Goal: Information Seeking & Learning: Learn about a topic

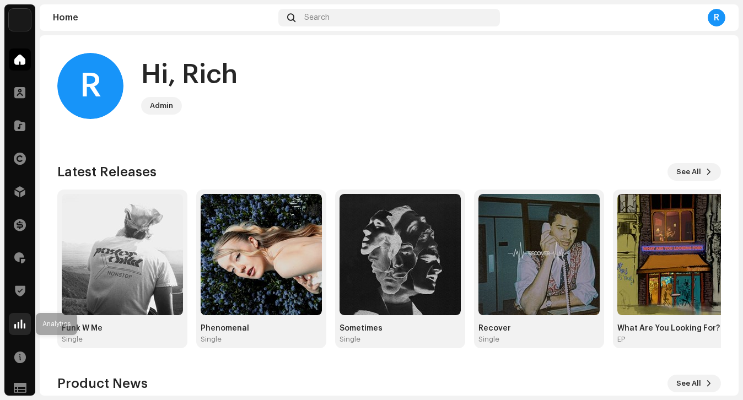
click at [23, 331] on div at bounding box center [20, 324] width 22 height 22
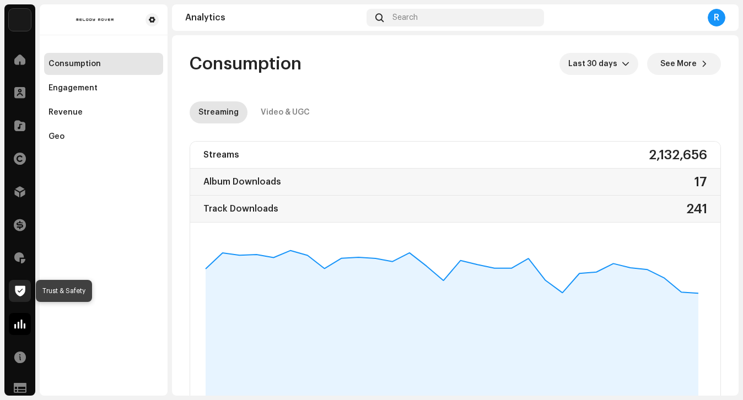
click at [21, 295] on span at bounding box center [20, 290] width 10 height 9
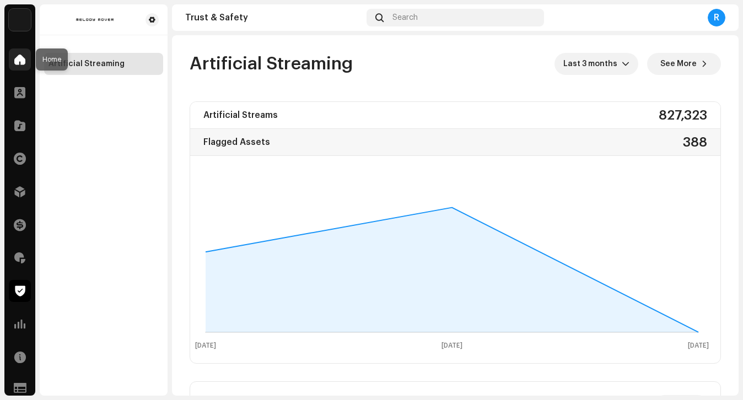
click at [17, 61] on span at bounding box center [19, 59] width 11 height 9
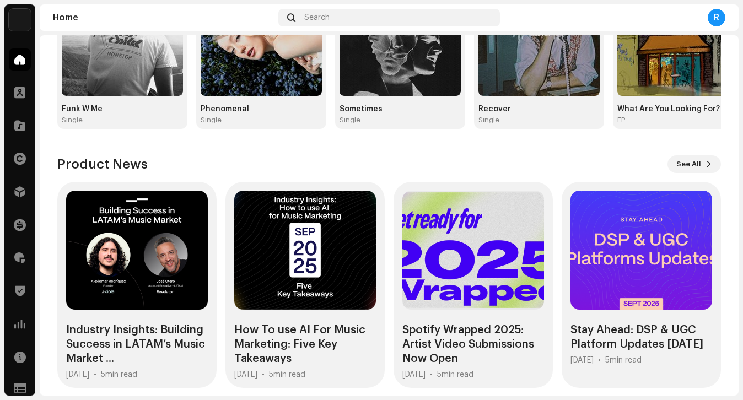
scroll to position [229, 0]
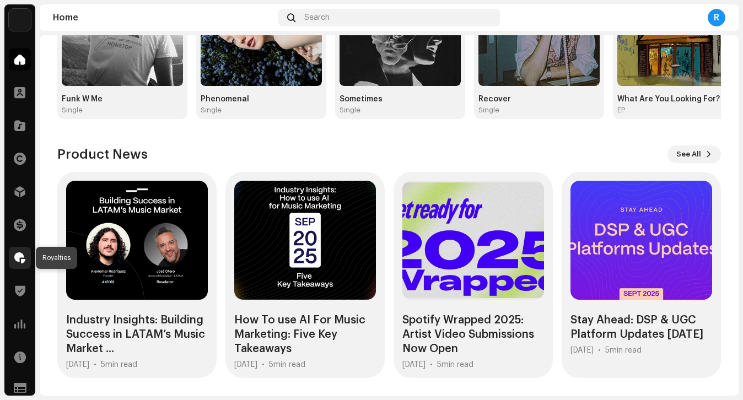
click at [18, 253] on span at bounding box center [19, 257] width 11 height 9
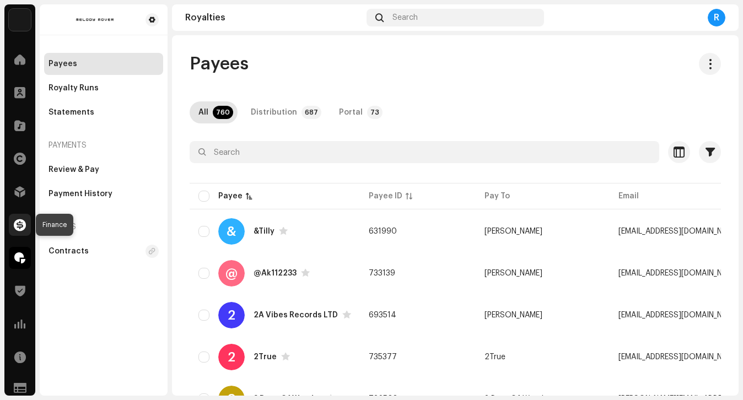
click at [21, 229] on span at bounding box center [20, 224] width 12 height 9
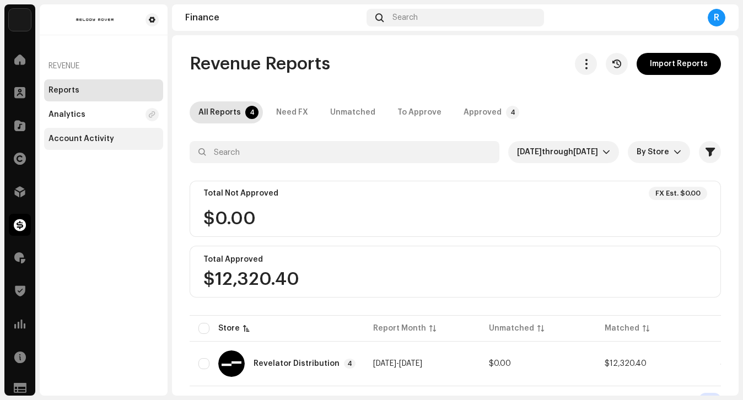
click at [81, 142] on div "Account Activity" at bounding box center [81, 138] width 66 height 9
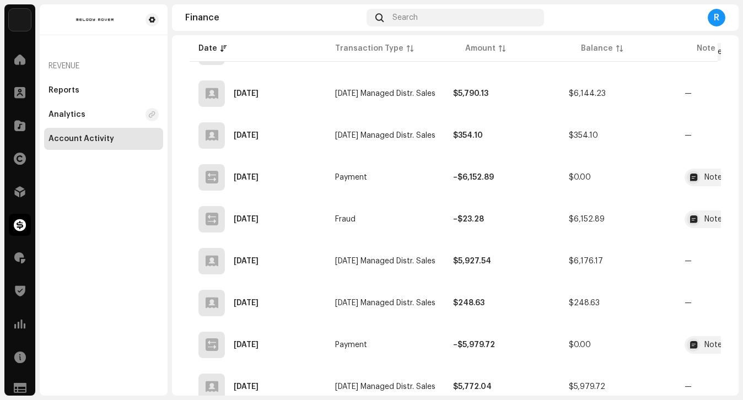
scroll to position [314, 0]
click at [479, 217] on strong "–$23.28" at bounding box center [468, 220] width 31 height 8
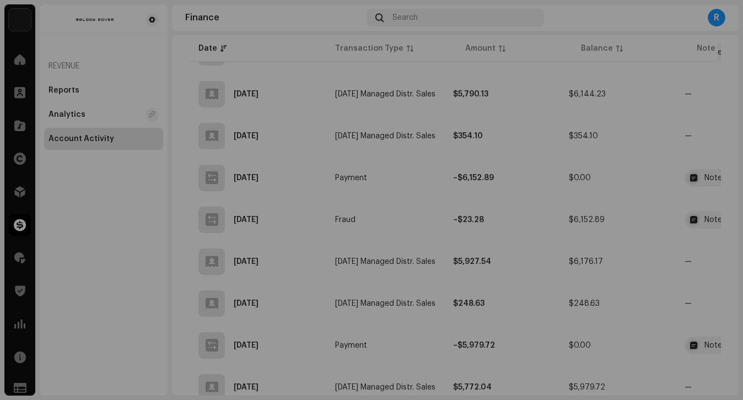
click at [585, 278] on div "Transaction Details Transaction Type Fraud Entry Amount – $23.28 Entry Date [DA…" at bounding box center [371, 200] width 743 height 400
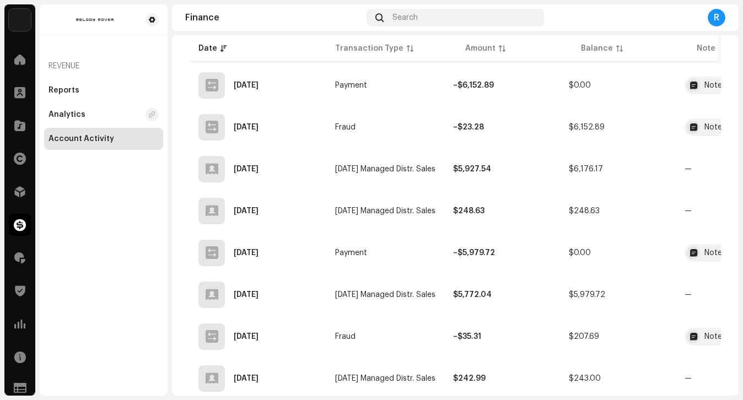
scroll to position [407, 0]
click at [409, 328] on td "Fraud" at bounding box center [385, 336] width 118 height 40
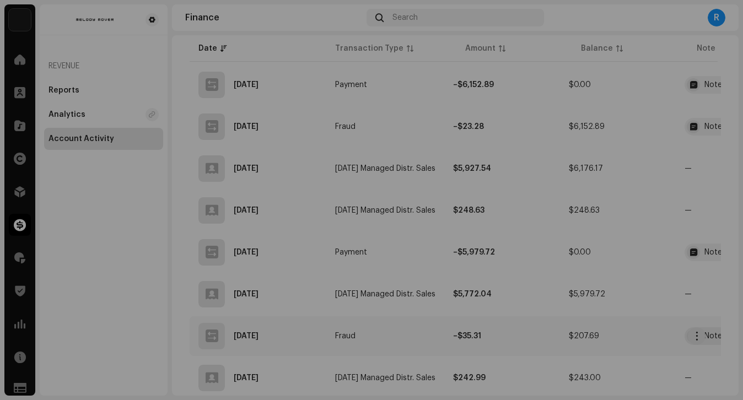
click at [409, 328] on div "Transaction Details Transaction Type Fraud Entry Amount – $35.31 Entry Date [DA…" at bounding box center [371, 200] width 743 height 400
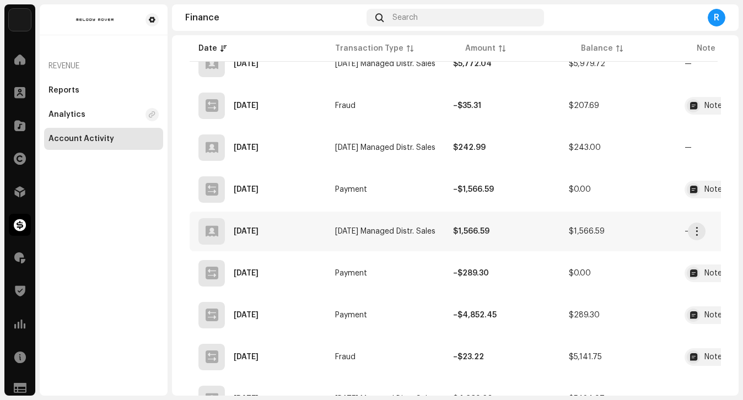
scroll to position [649, 0]
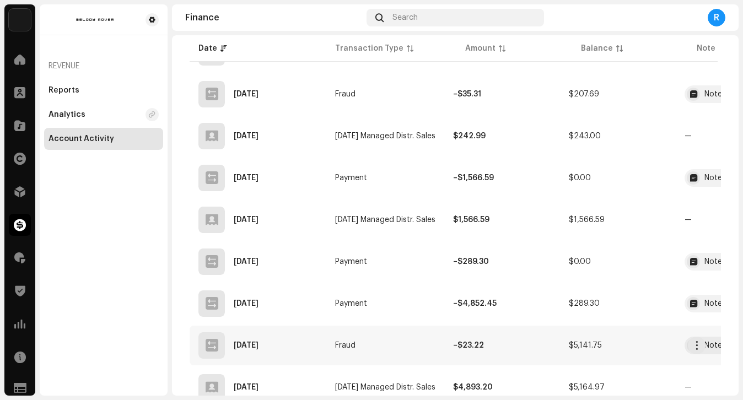
click at [406, 343] on td "Fraud" at bounding box center [385, 346] width 118 height 40
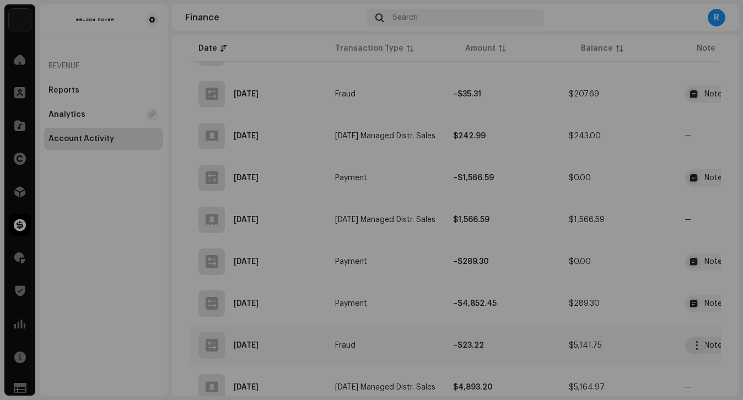
click at [406, 343] on div "Transaction Details Transaction Type Fraud Entry Amount – $23.22 Entry Date [DA…" at bounding box center [371, 200] width 743 height 400
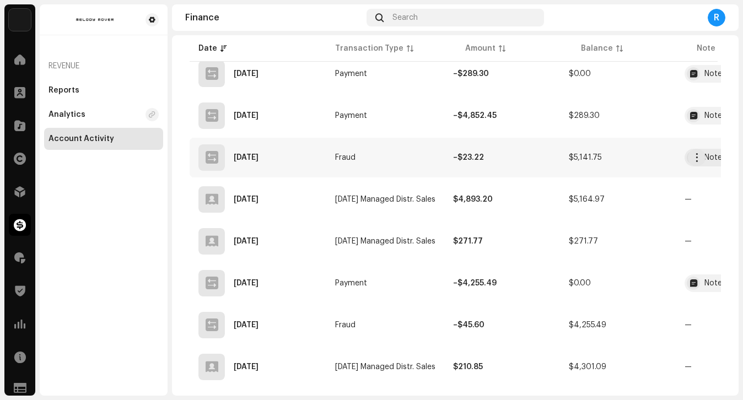
scroll to position [843, 0]
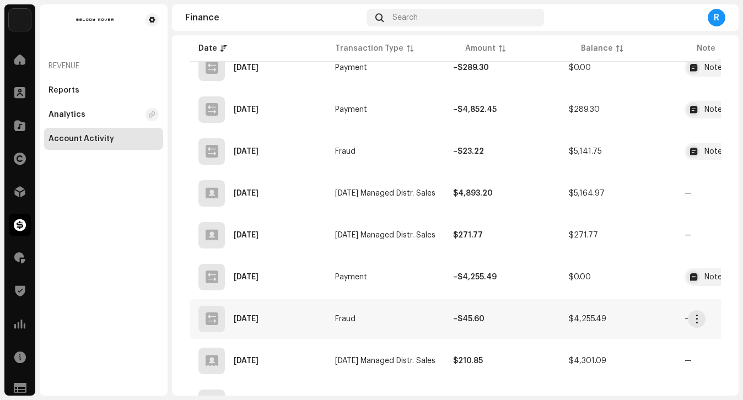
click at [413, 327] on td "Fraud" at bounding box center [385, 319] width 118 height 40
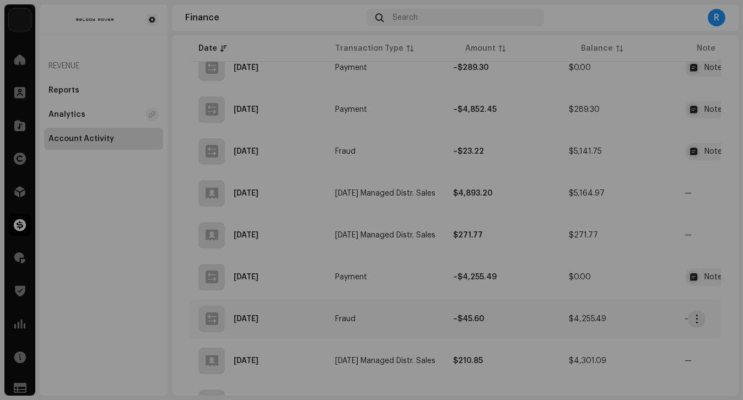
click at [413, 327] on div "Transaction Details Transaction Type Fraud Entry Amount – $45.60 Entry Date [DA…" at bounding box center [371, 200] width 743 height 400
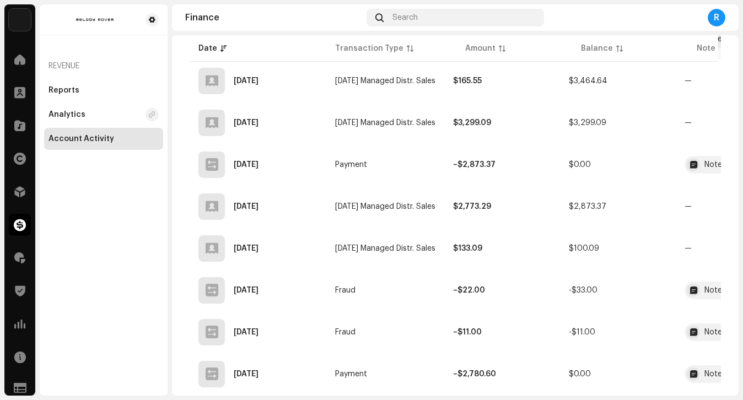
scroll to position [1311, 0]
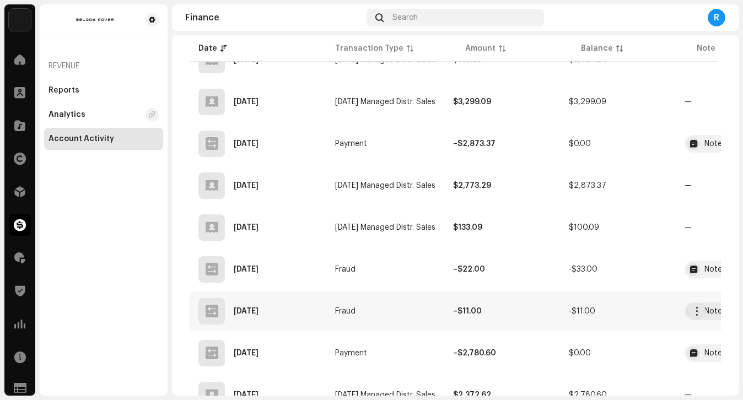
click at [408, 305] on td "Fraud" at bounding box center [385, 311] width 118 height 40
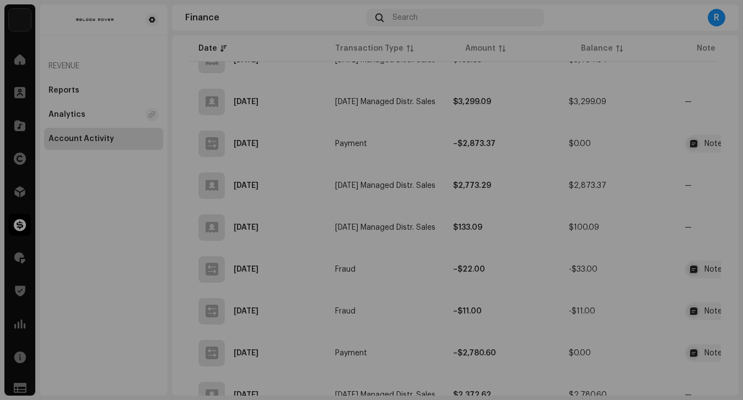
click at [407, 312] on div "Transaction Details Transaction Type Fraud Entry Amount – $11.00 Entry Date [DA…" at bounding box center [371, 200] width 743 height 400
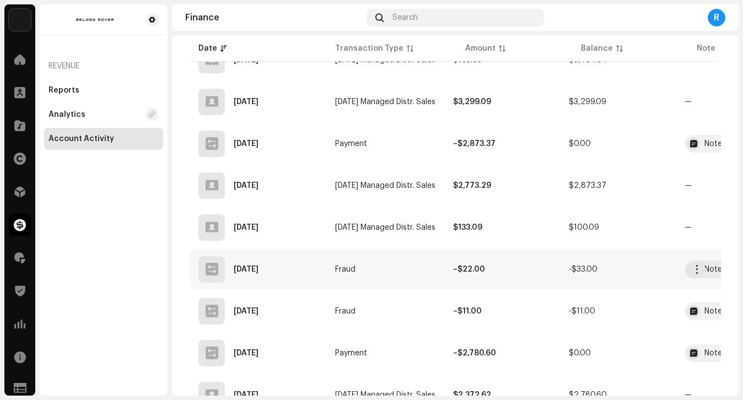
click at [404, 283] on td "Fraud" at bounding box center [385, 270] width 118 height 40
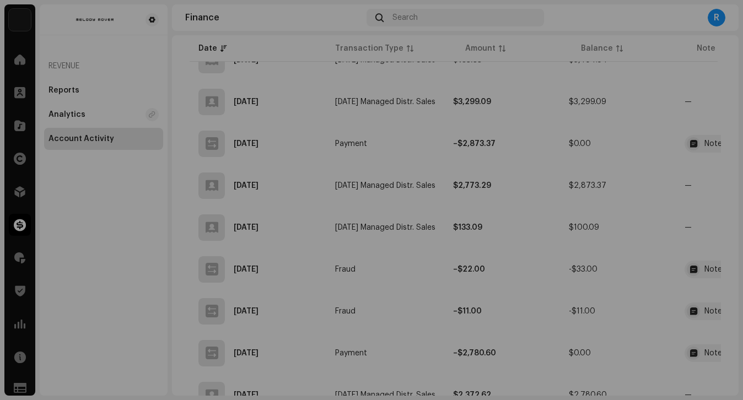
click at [397, 326] on div "Transaction Details Transaction Type Fraud Entry Amount – $22.00 Entry Date [DA…" at bounding box center [371, 200] width 743 height 400
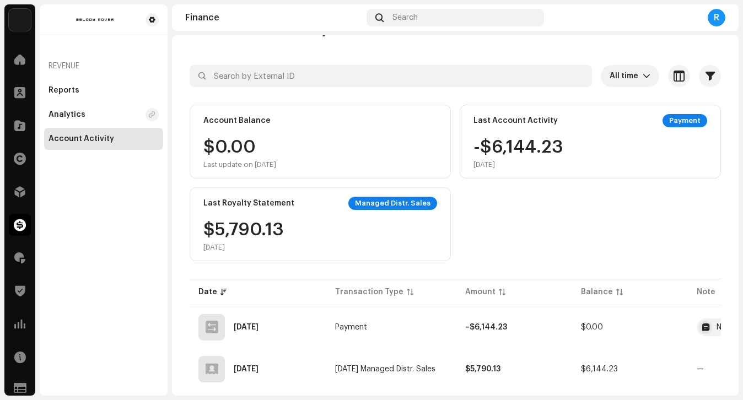
scroll to position [0, 0]
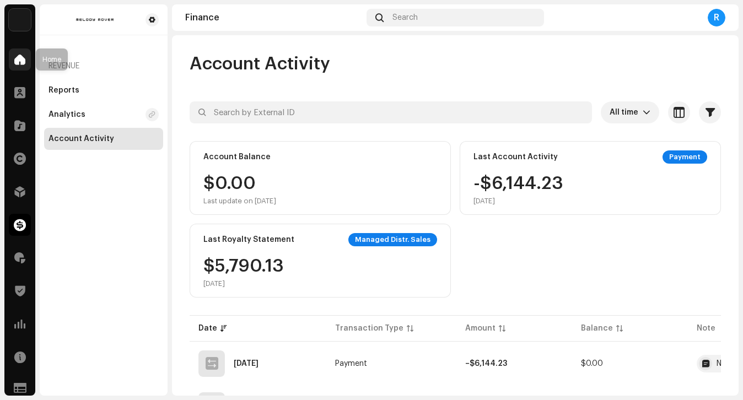
click at [13, 64] on div at bounding box center [20, 59] width 22 height 22
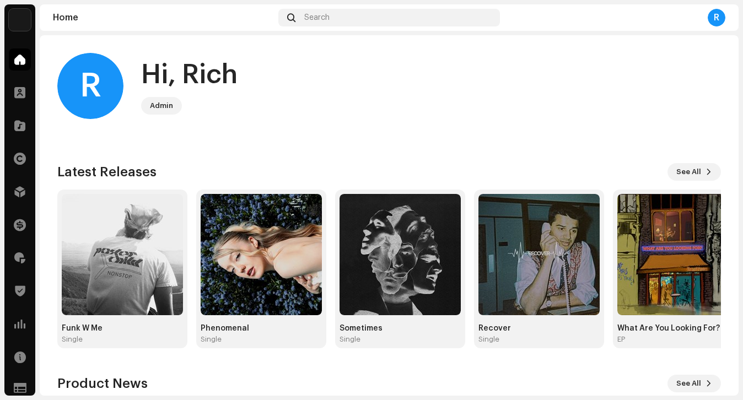
scroll to position [229, 0]
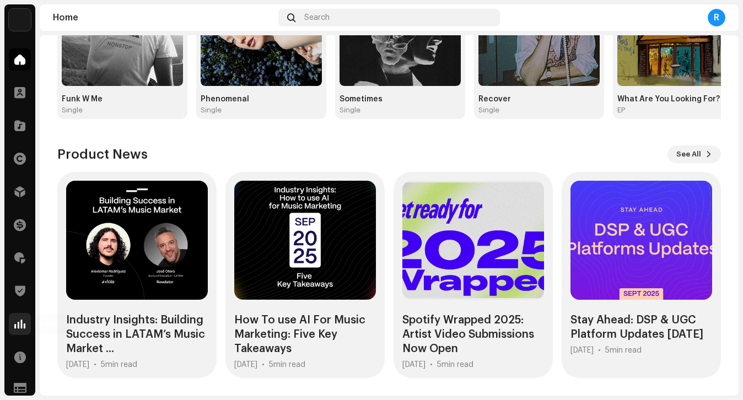
click at [23, 328] on span at bounding box center [19, 324] width 11 height 9
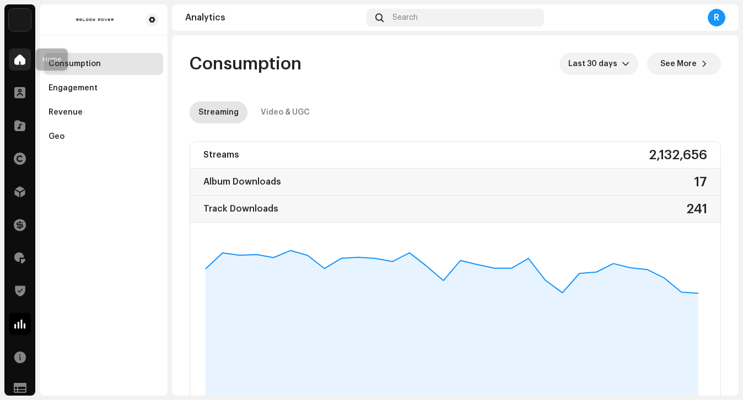
click at [17, 48] on div at bounding box center [20, 59] width 22 height 22
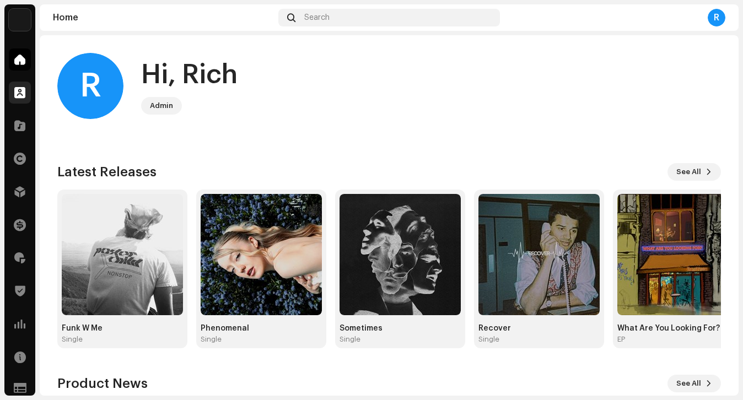
click at [17, 95] on span at bounding box center [19, 92] width 11 height 9
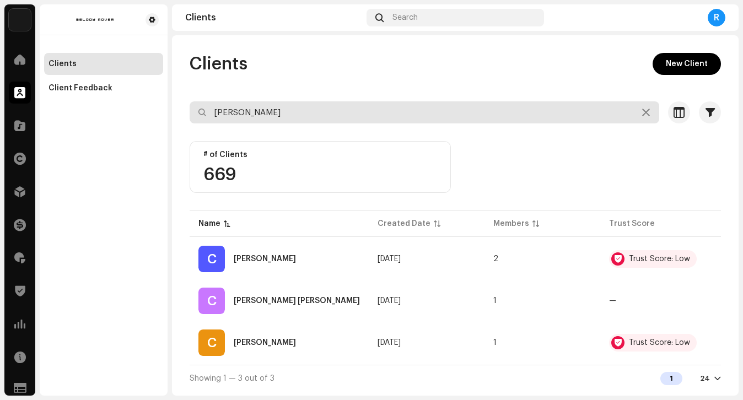
click at [236, 118] on input "[PERSON_NAME]" at bounding box center [424, 112] width 469 height 22
type input "marouli"
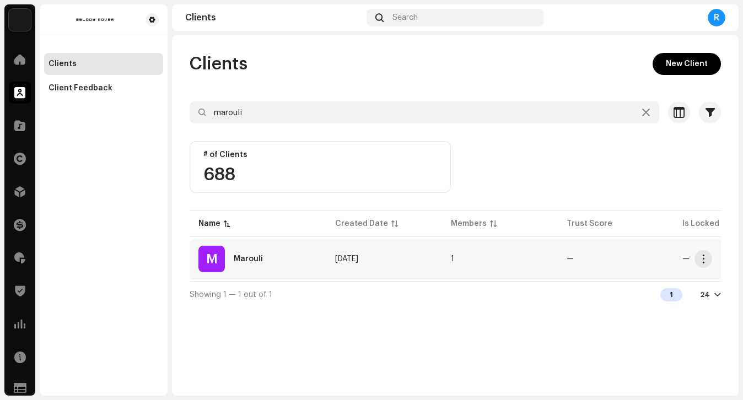
click at [283, 267] on div "[PERSON_NAME]" at bounding box center [257, 259] width 119 height 26
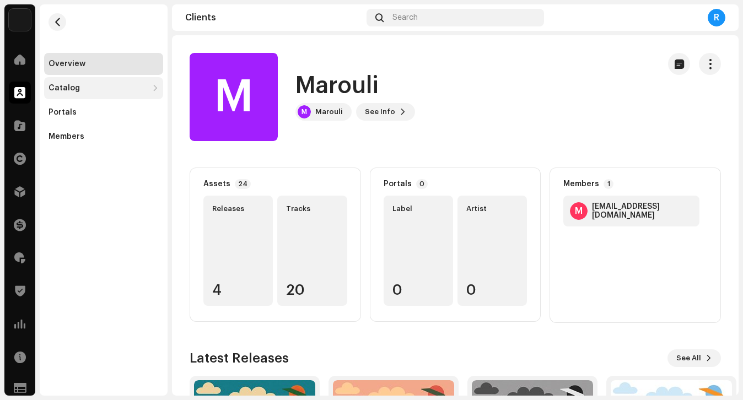
click at [120, 90] on div "Catalog" at bounding box center [97, 88] width 99 height 9
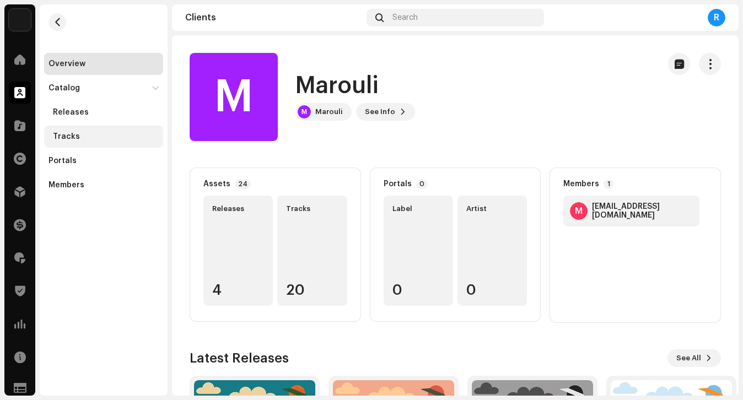
click at [96, 133] on div "Tracks" at bounding box center [106, 136] width 106 height 9
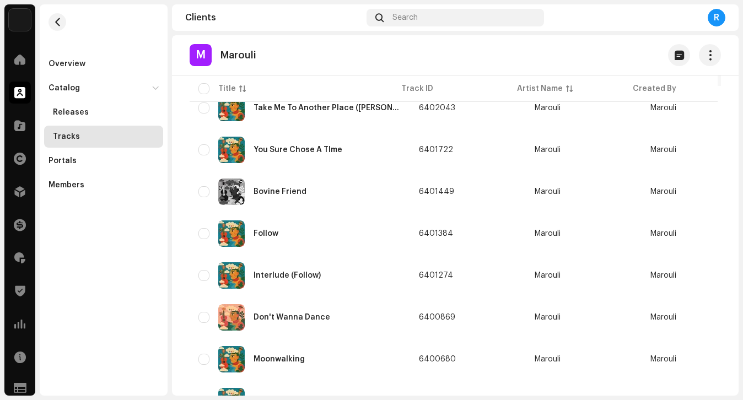
scroll to position [688, 0]
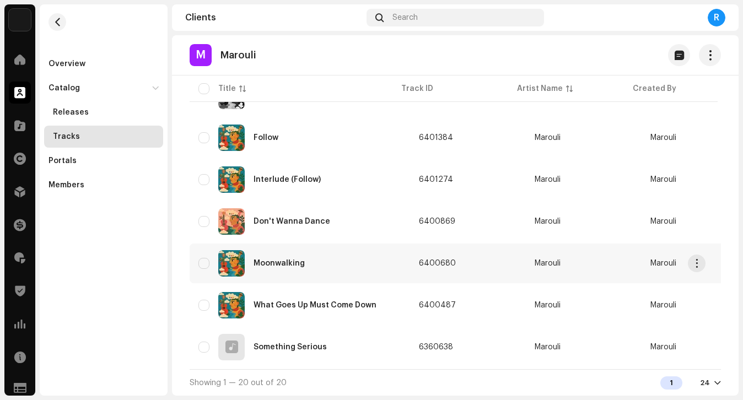
click at [233, 255] on img at bounding box center [231, 263] width 26 height 26
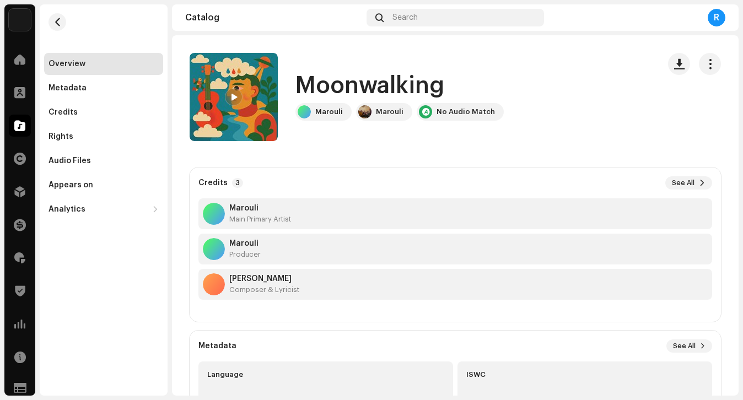
click at [236, 101] on span at bounding box center [233, 97] width 7 height 9
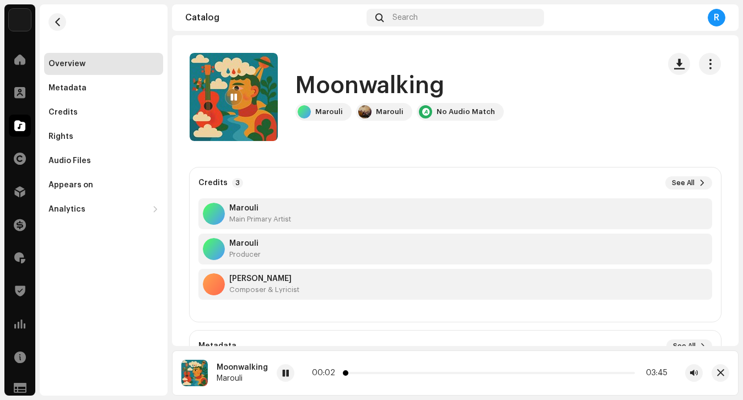
click at [359, 373] on p-slider at bounding box center [489, 373] width 290 height 2
click at [375, 373] on p-slider at bounding box center [489, 373] width 290 height 2
click at [396, 372] on p-slider at bounding box center [489, 373] width 290 height 2
click at [429, 372] on p-slider at bounding box center [489, 373] width 290 height 2
click at [19, 328] on span at bounding box center [19, 324] width 11 height 9
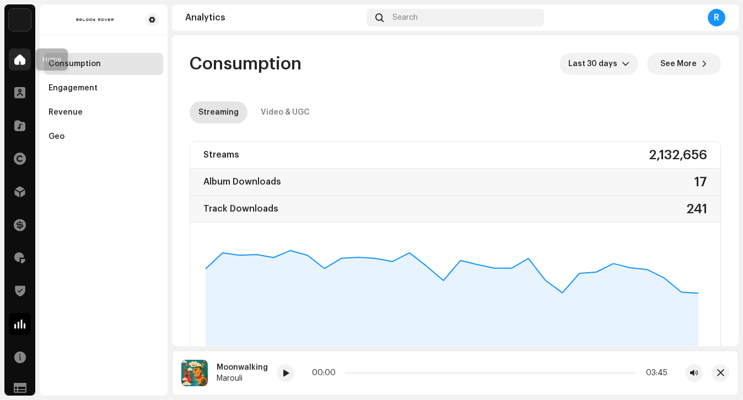
click at [13, 61] on div at bounding box center [20, 59] width 22 height 22
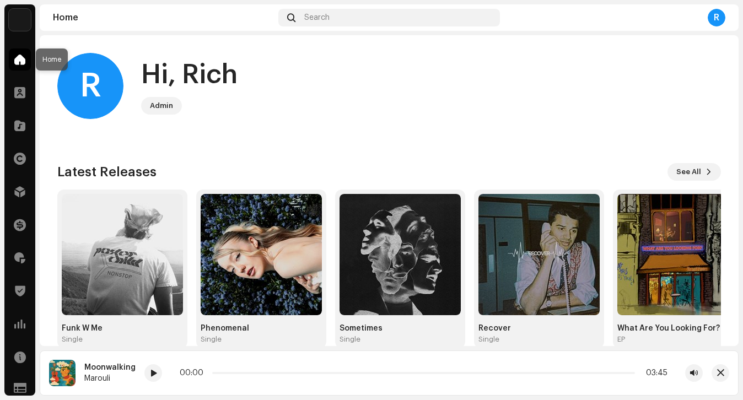
click at [25, 55] on div at bounding box center [20, 59] width 22 height 22
click at [21, 330] on div at bounding box center [20, 324] width 22 height 22
